Goal: Task Accomplishment & Management: Manage account settings

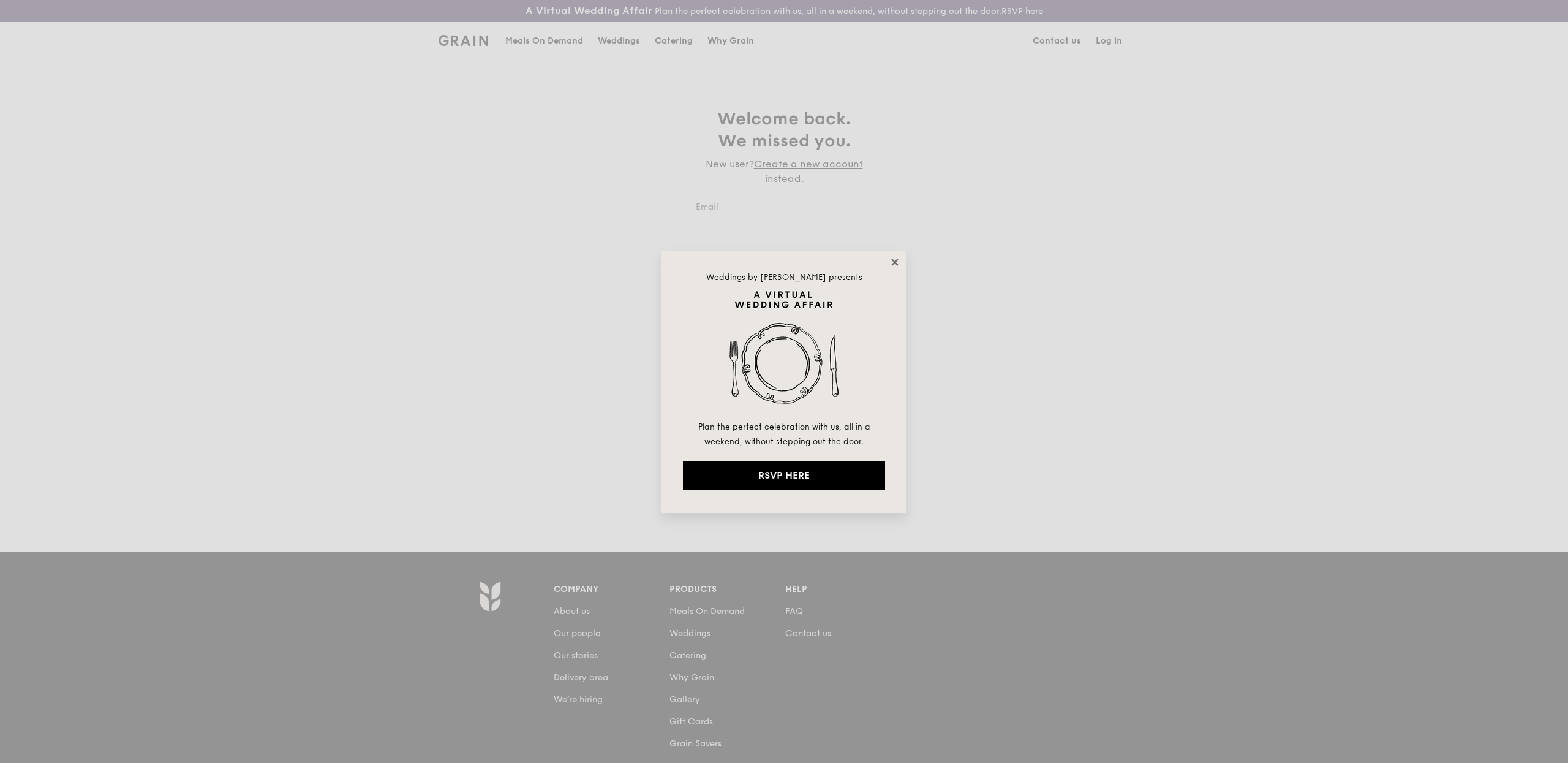
click at [897, 262] on icon at bounding box center [895, 262] width 11 height 11
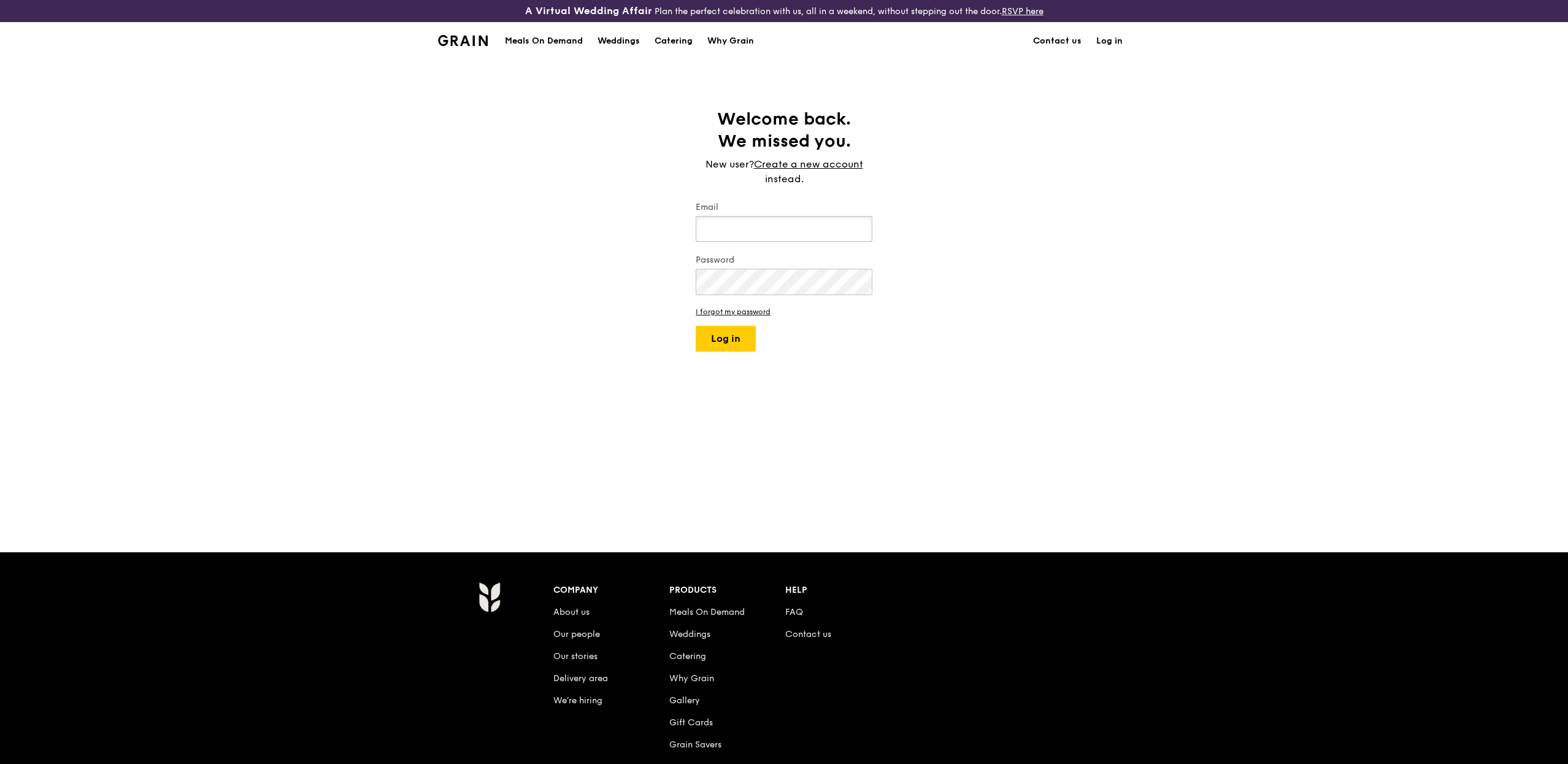
click at [791, 233] on input "Email" at bounding box center [783, 229] width 176 height 26
type input "eliza@grain.com.sg"
click at [721, 341] on button "Log in" at bounding box center [725, 339] width 60 height 26
select select "100"
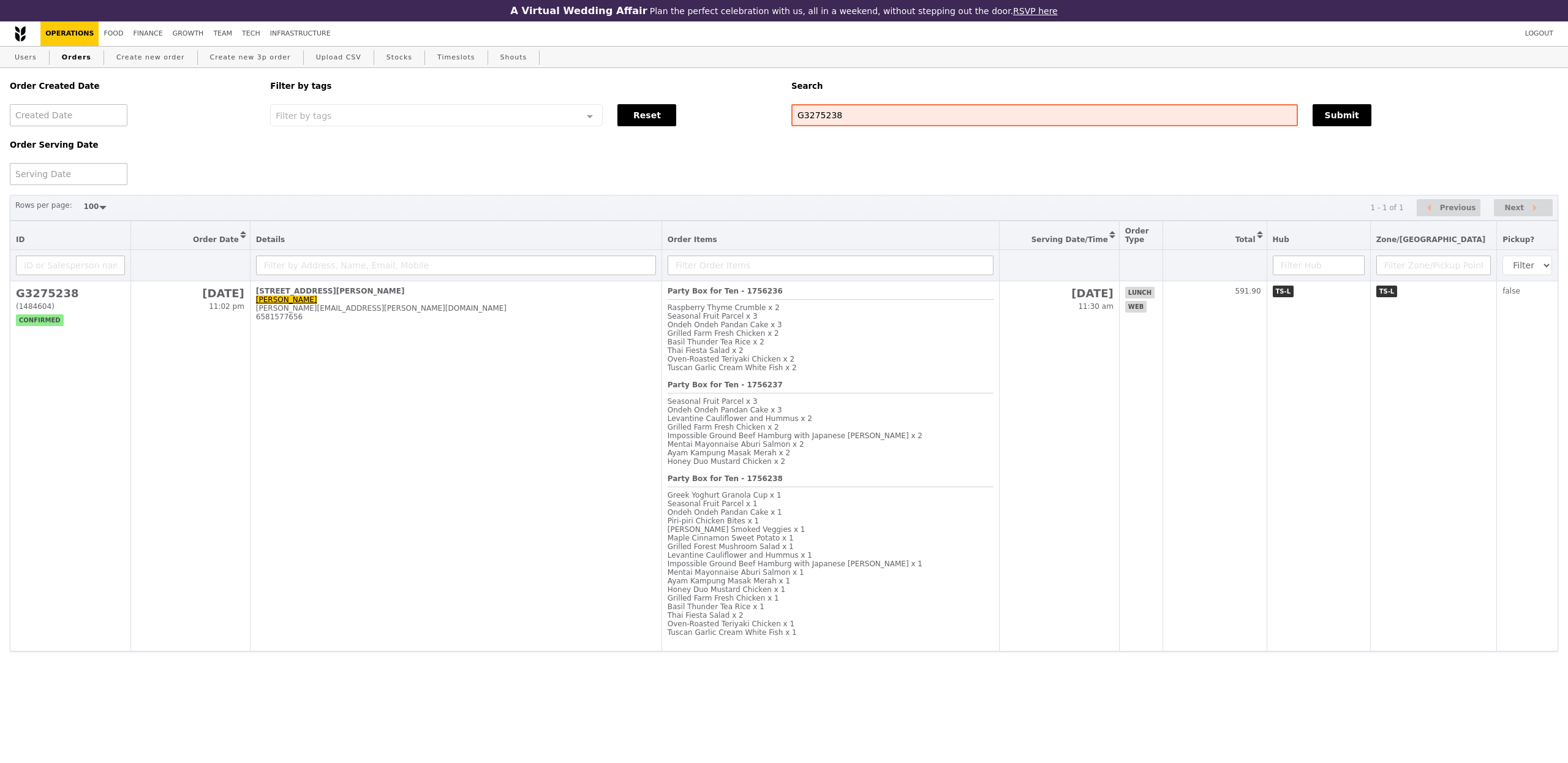
select select "100"
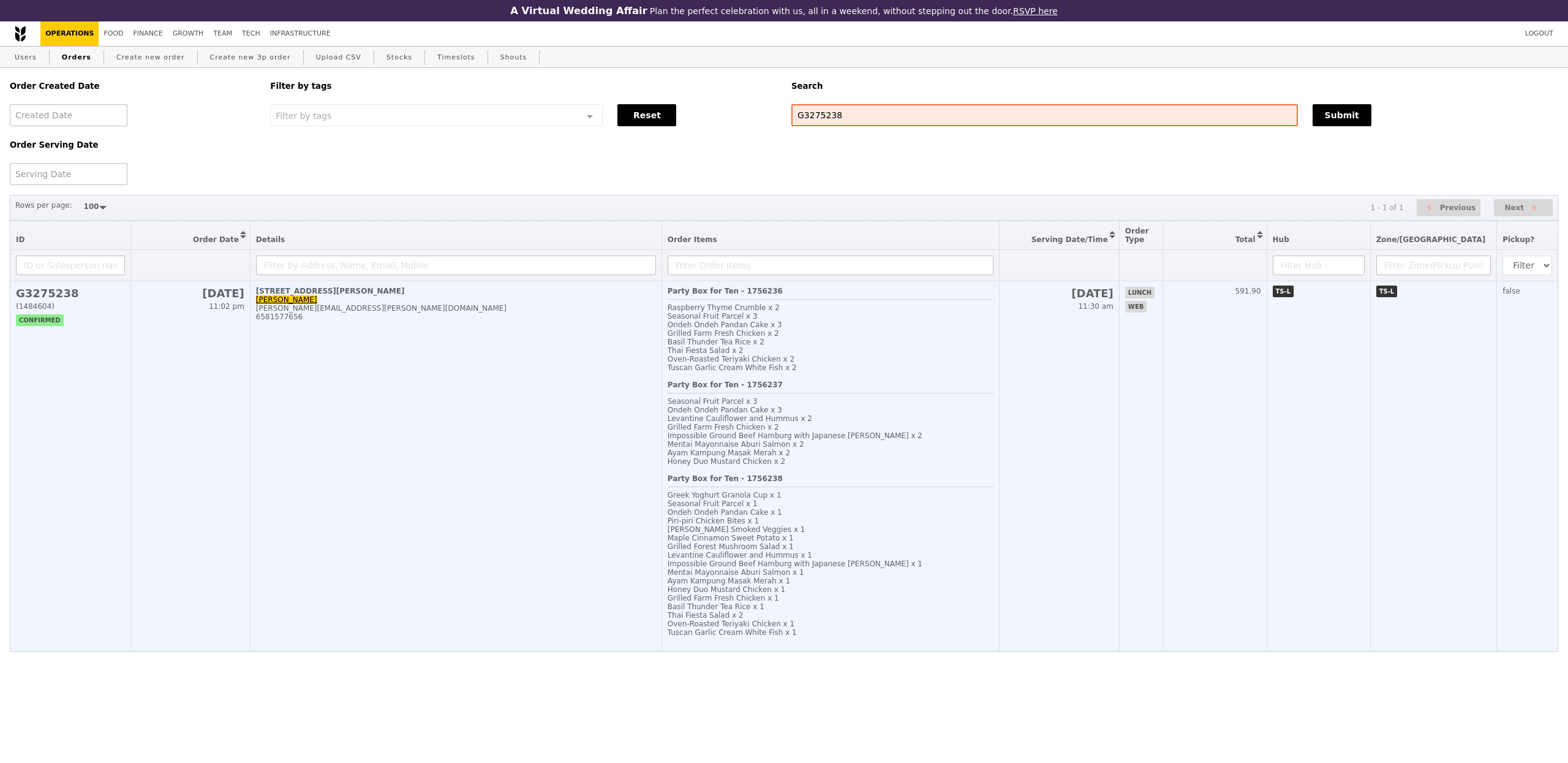
click at [414, 355] on td "63 Robinson Road, #11-1 Alice Marshall alice.marshall@deliveryhero.com 65815776…" at bounding box center [456, 466] width 412 height 370
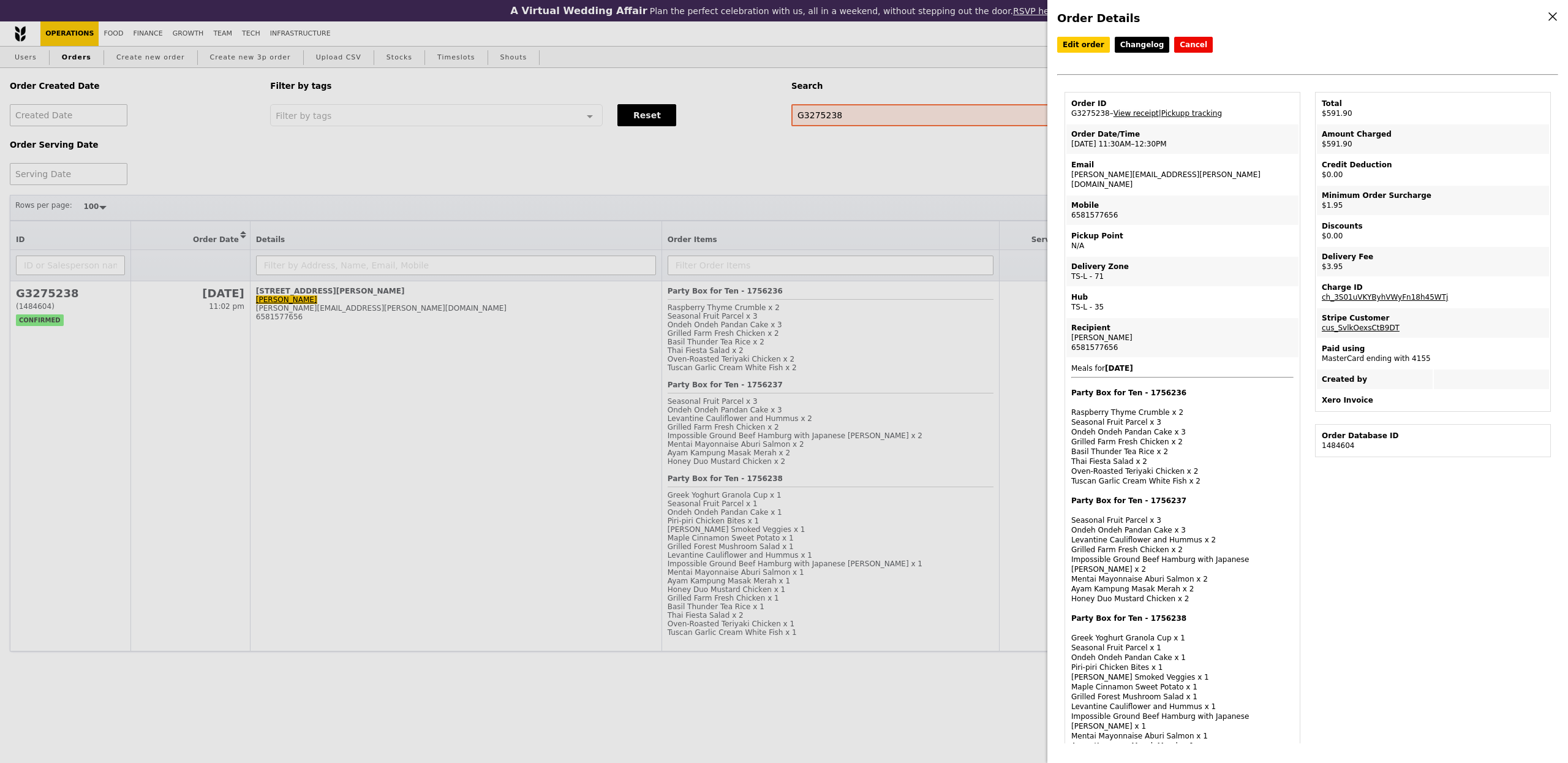
click at [1147, 113] on link "View receipt" at bounding box center [1136, 113] width 46 height 9
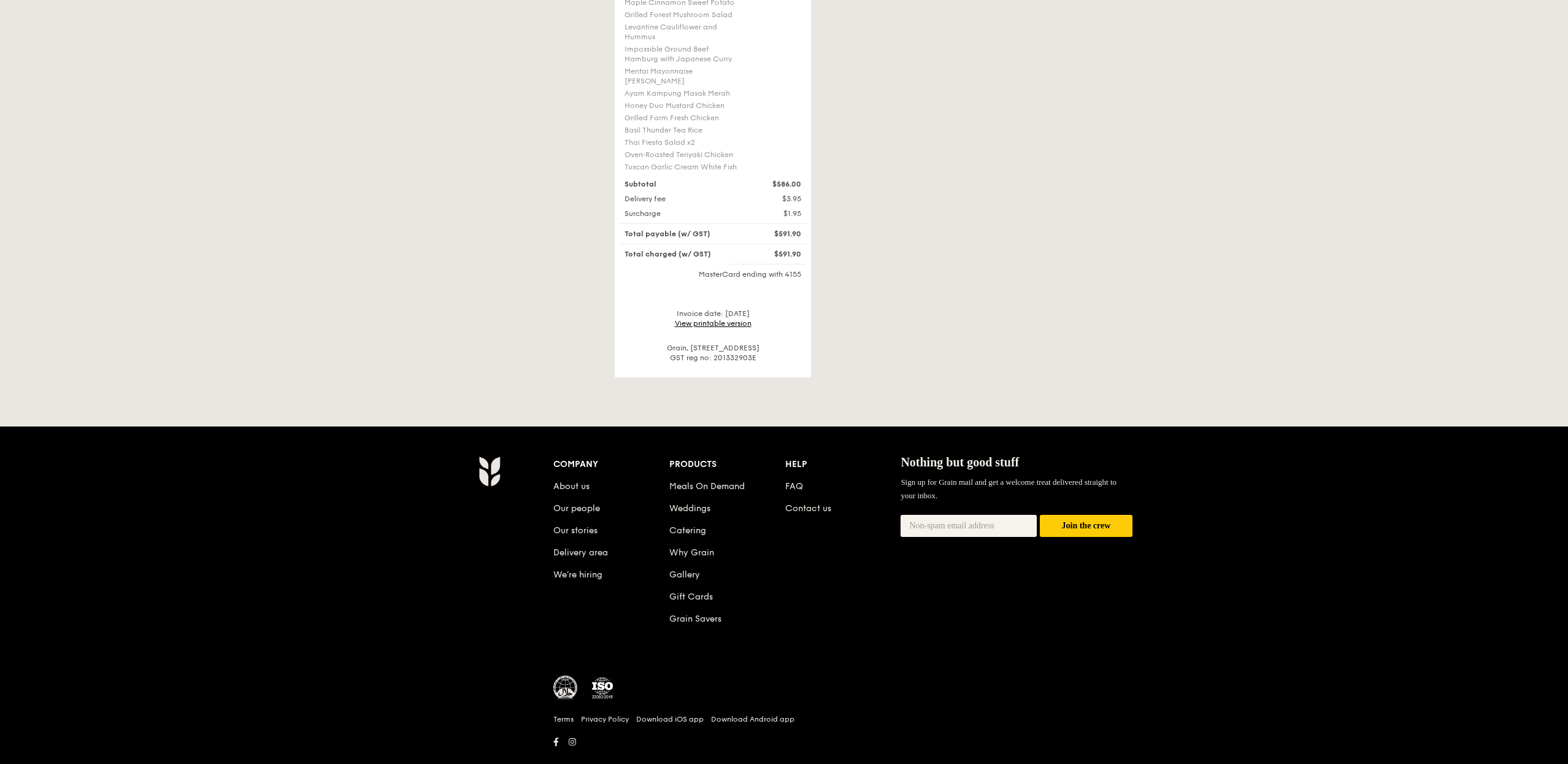
scroll to position [728, 0]
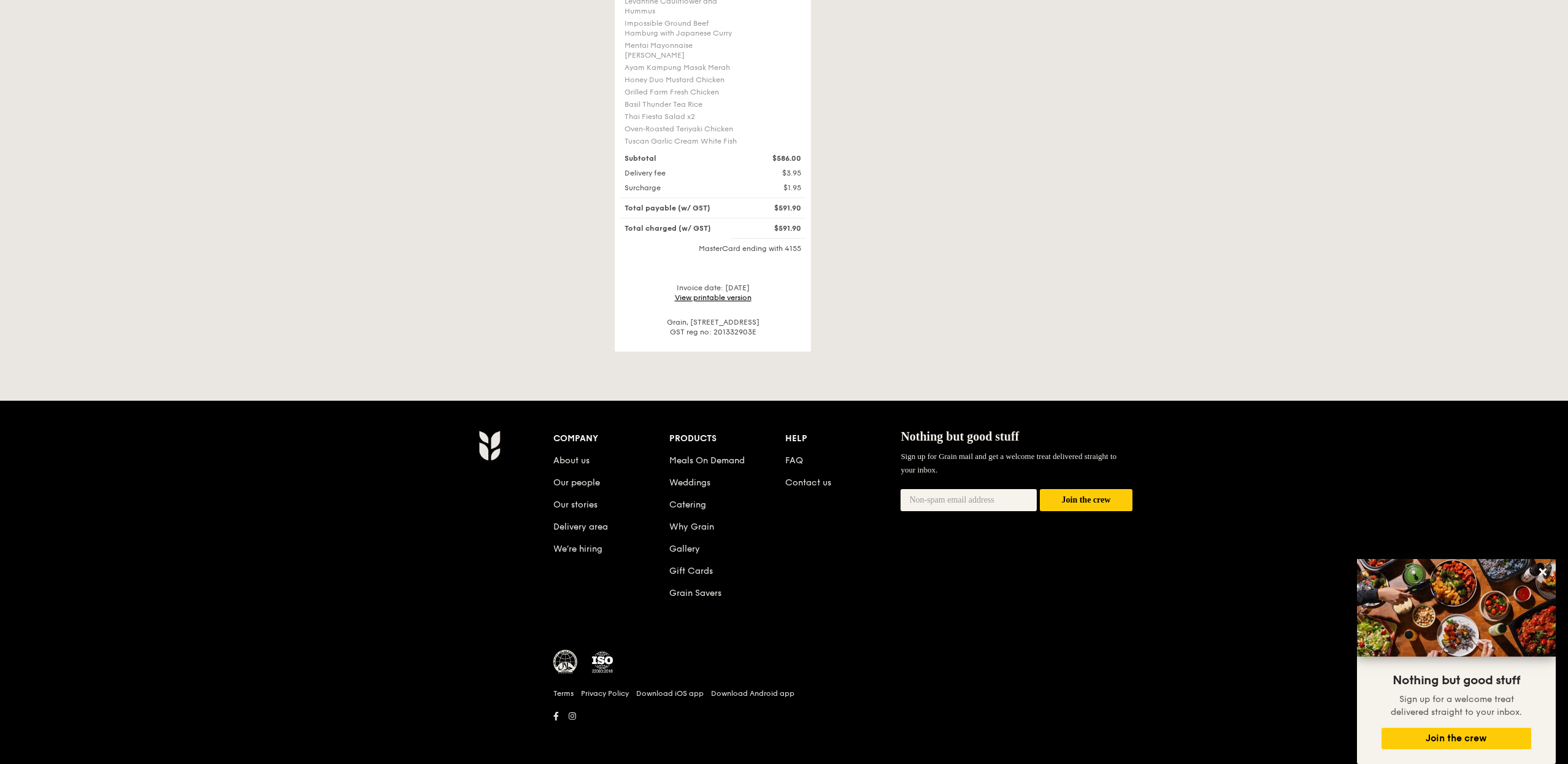
click at [721, 302] on link "View printable version" at bounding box center [713, 298] width 77 height 9
